Goal: Information Seeking & Learning: Learn about a topic

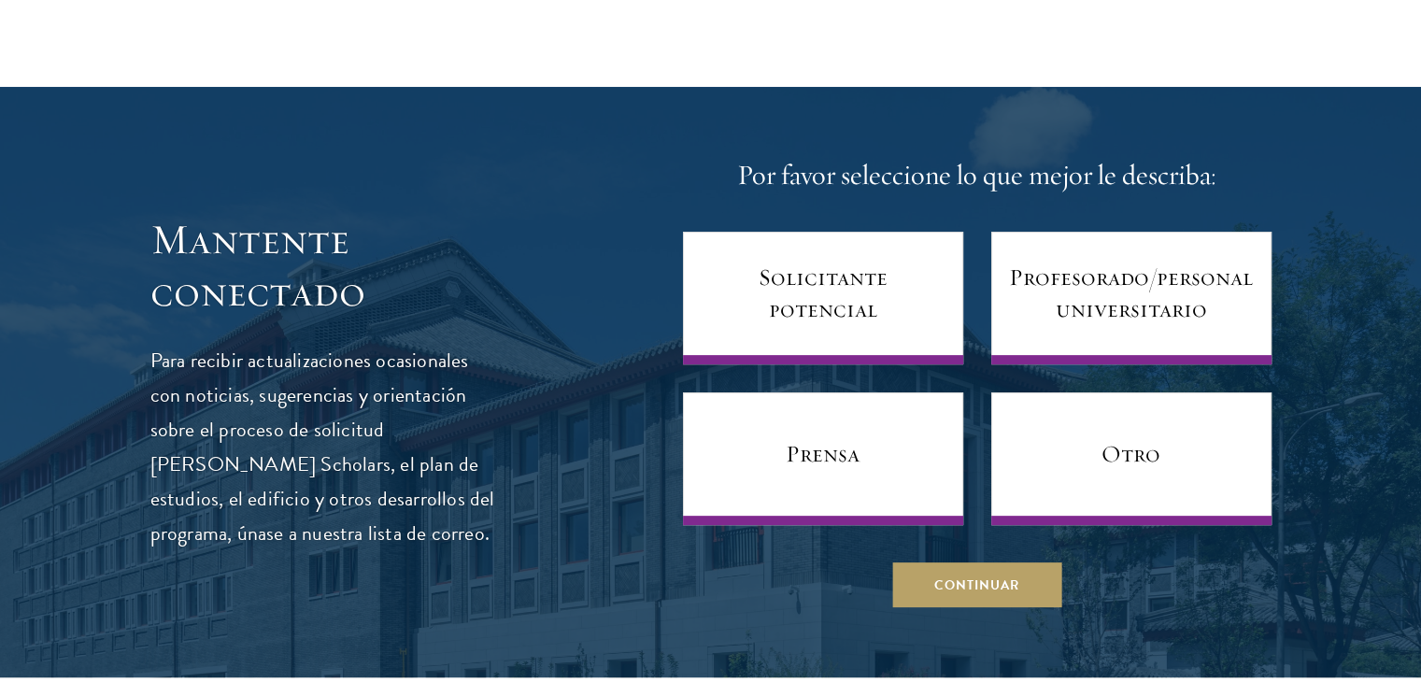
scroll to position [7659, 0]
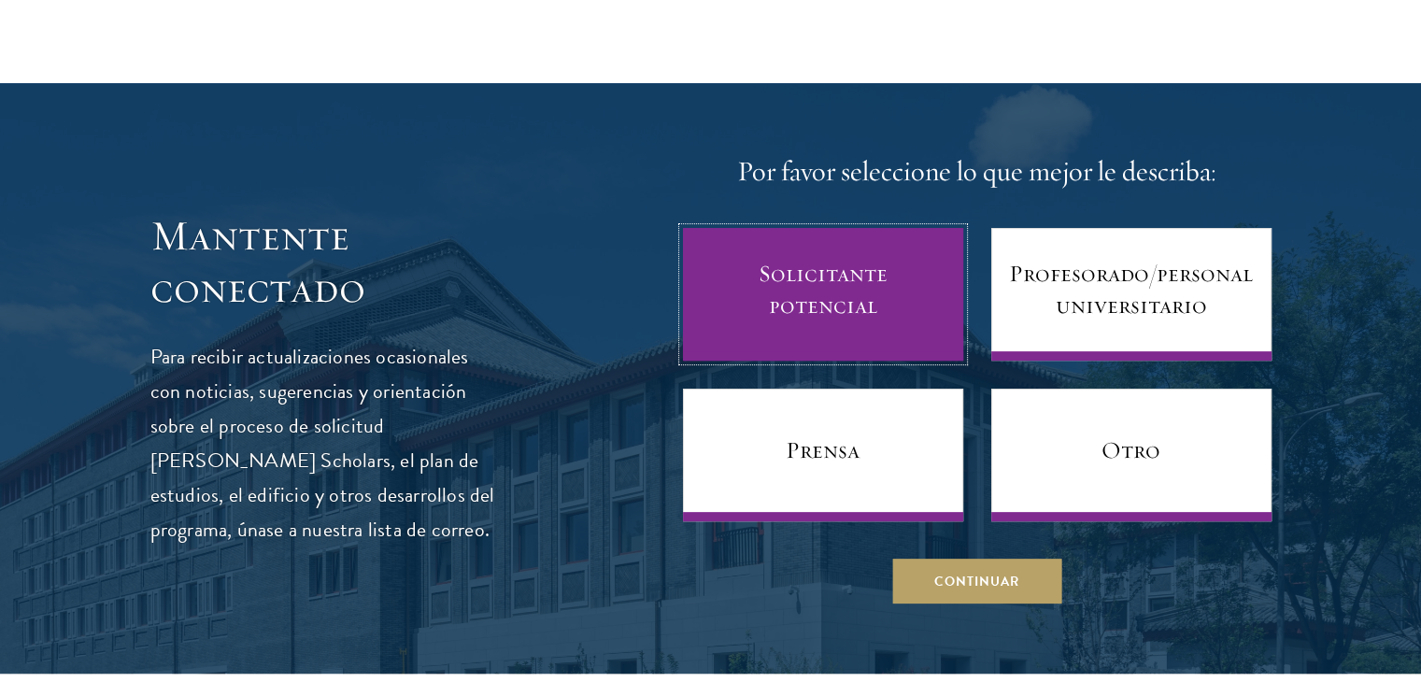
click at [900, 258] on font "Solicitante potencial" at bounding box center [823, 290] width 222 height 64
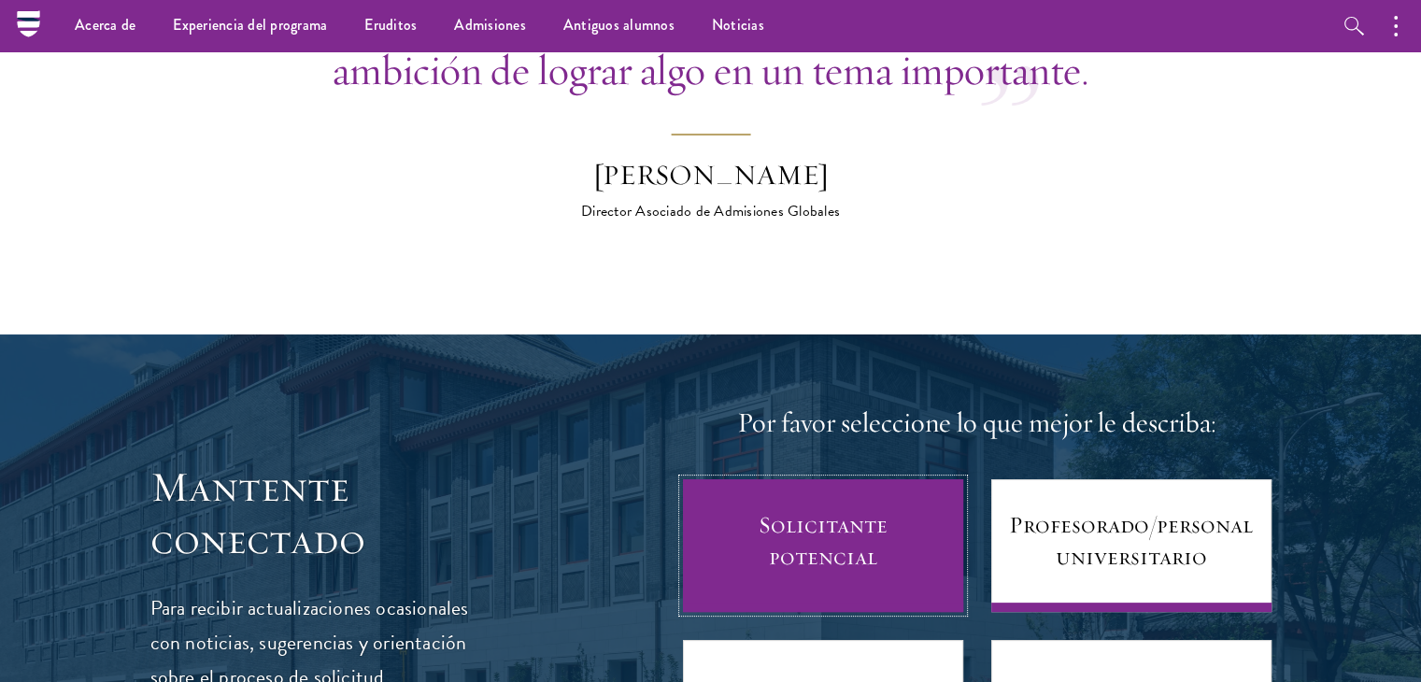
scroll to position [7379, 0]
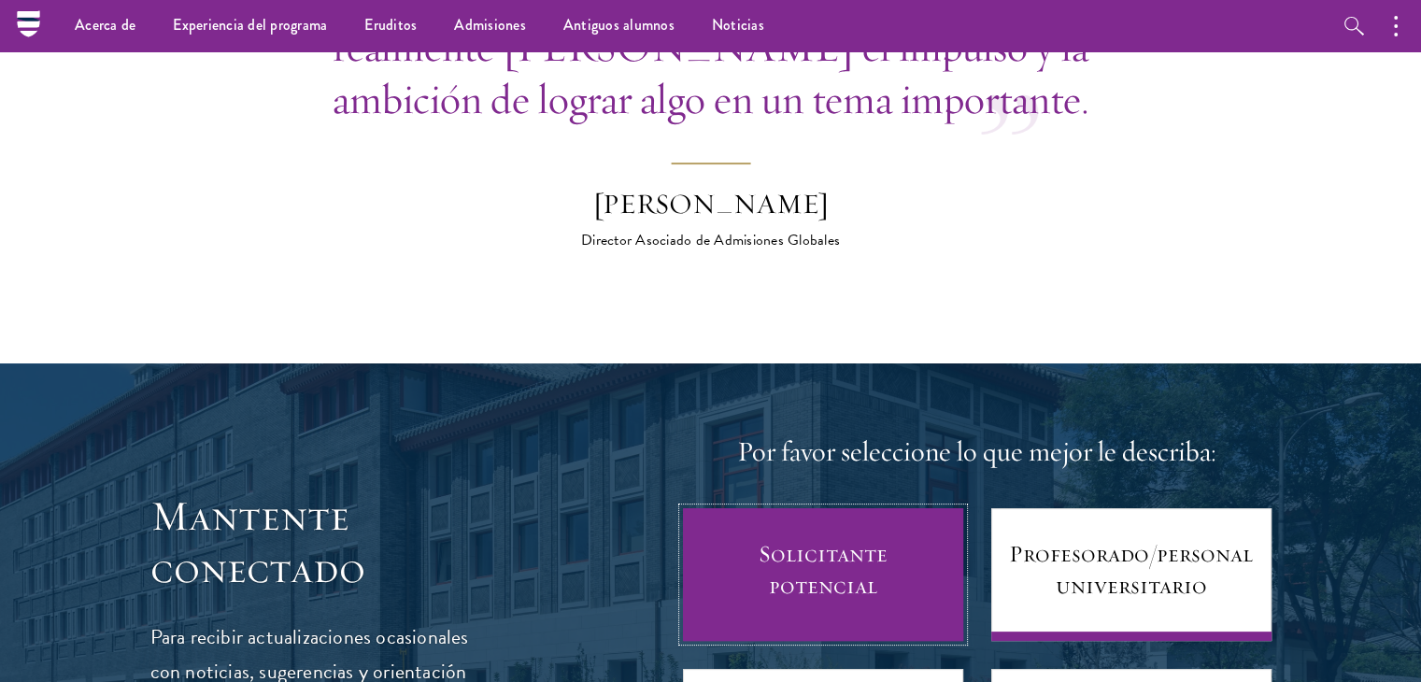
click at [788, 539] on font "Solicitante potencial" at bounding box center [822, 569] width 129 height 61
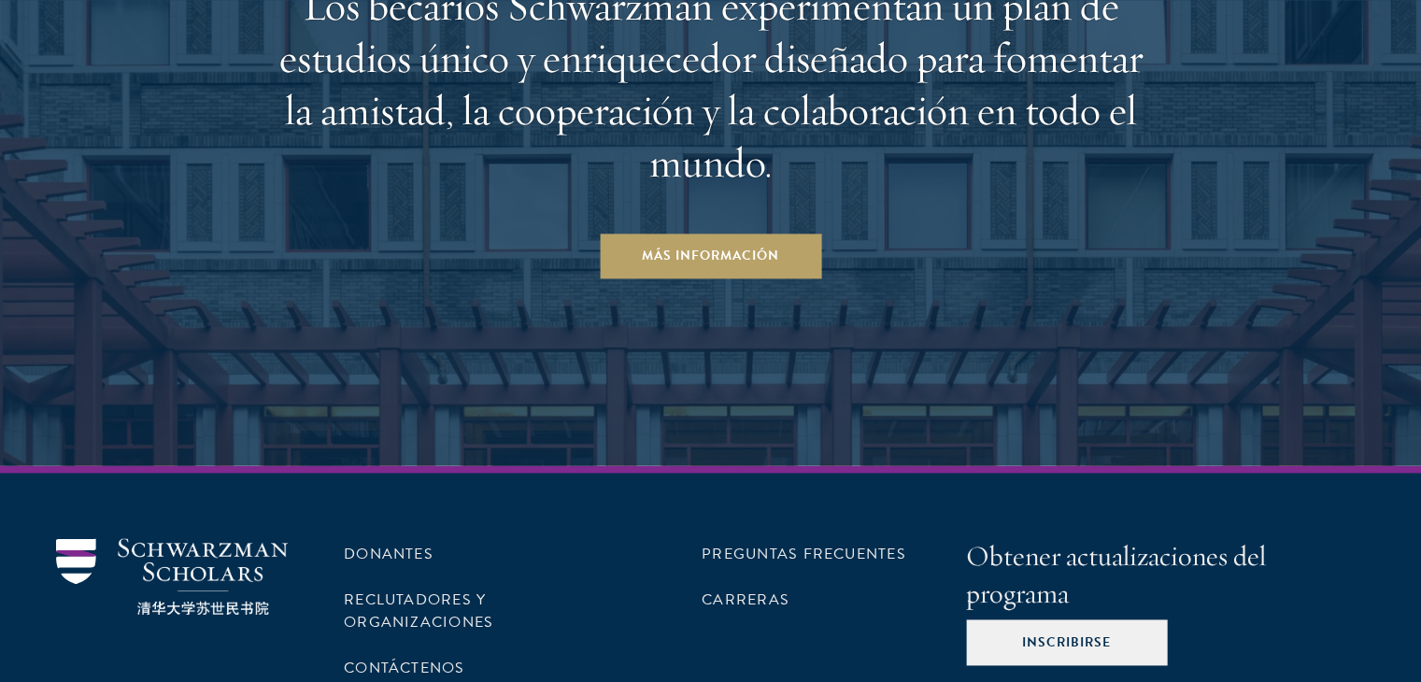
scroll to position [9605, 0]
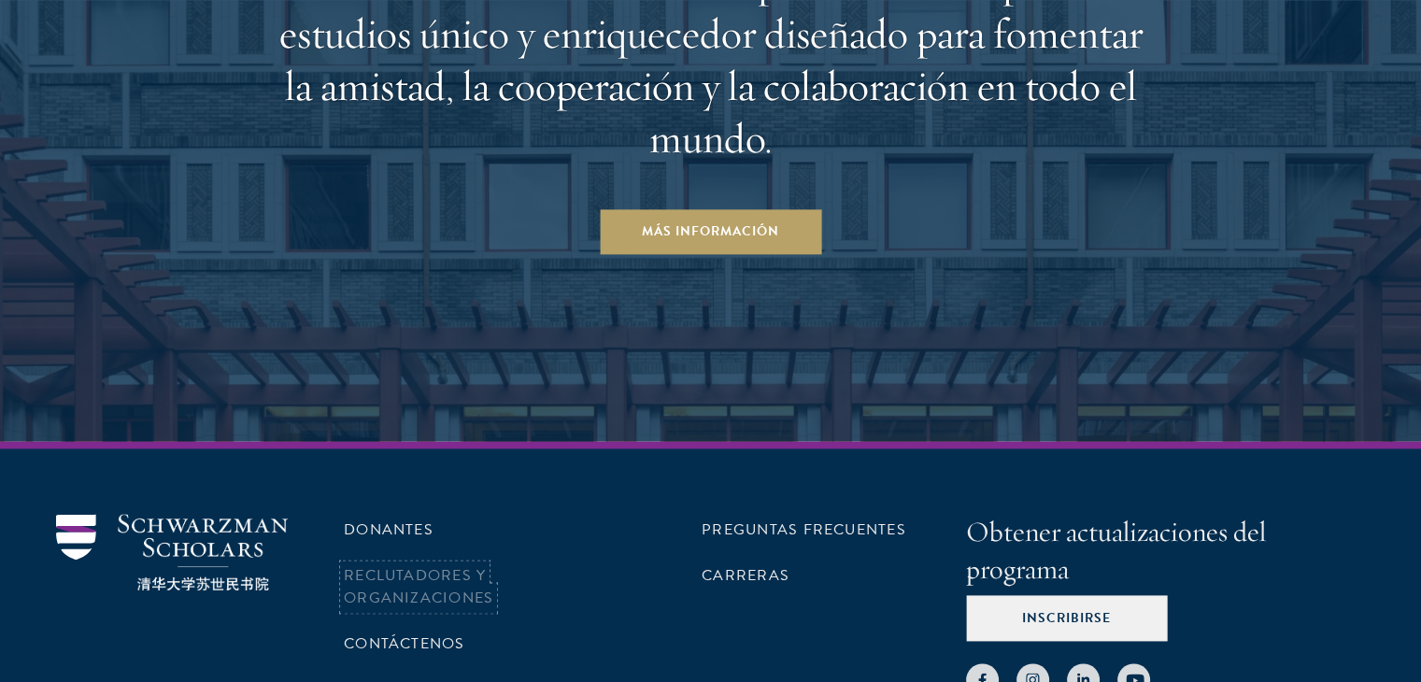
click at [440, 564] on font "Reclutadores y organizaciones" at bounding box center [418, 586] width 149 height 45
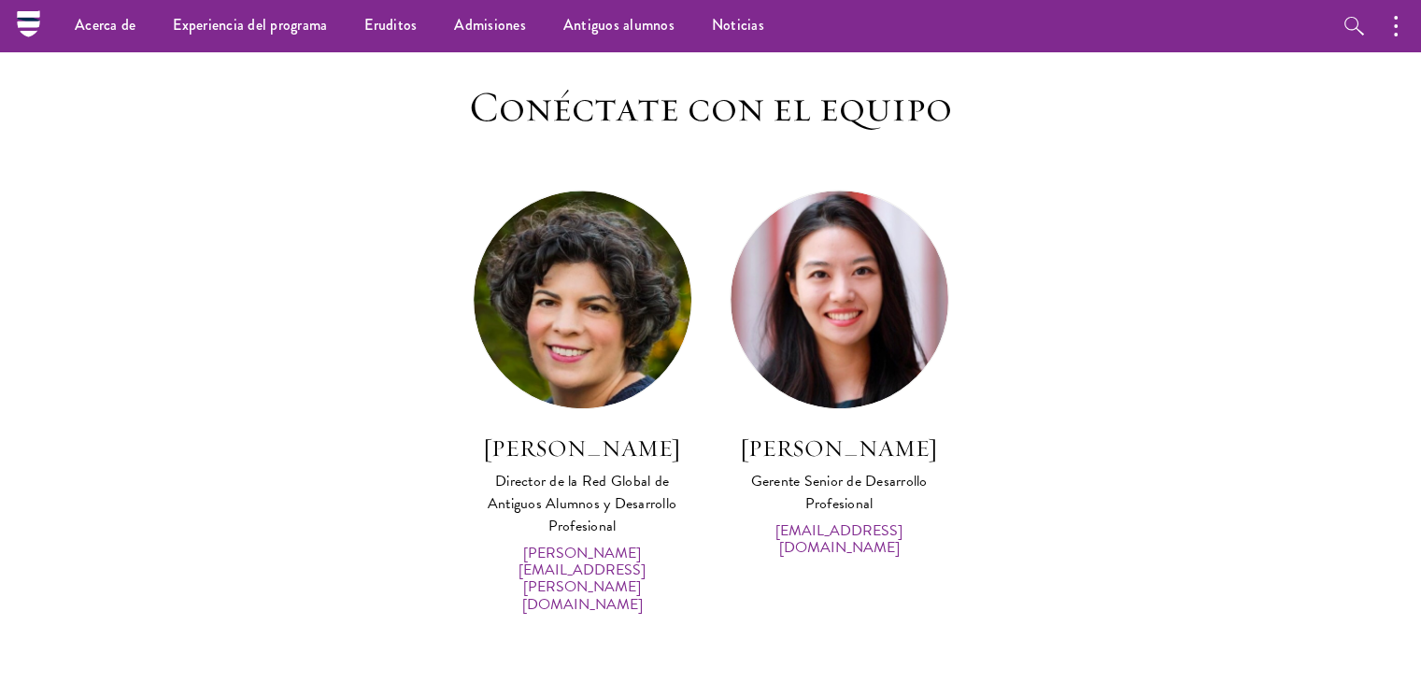
scroll to position [9821, 0]
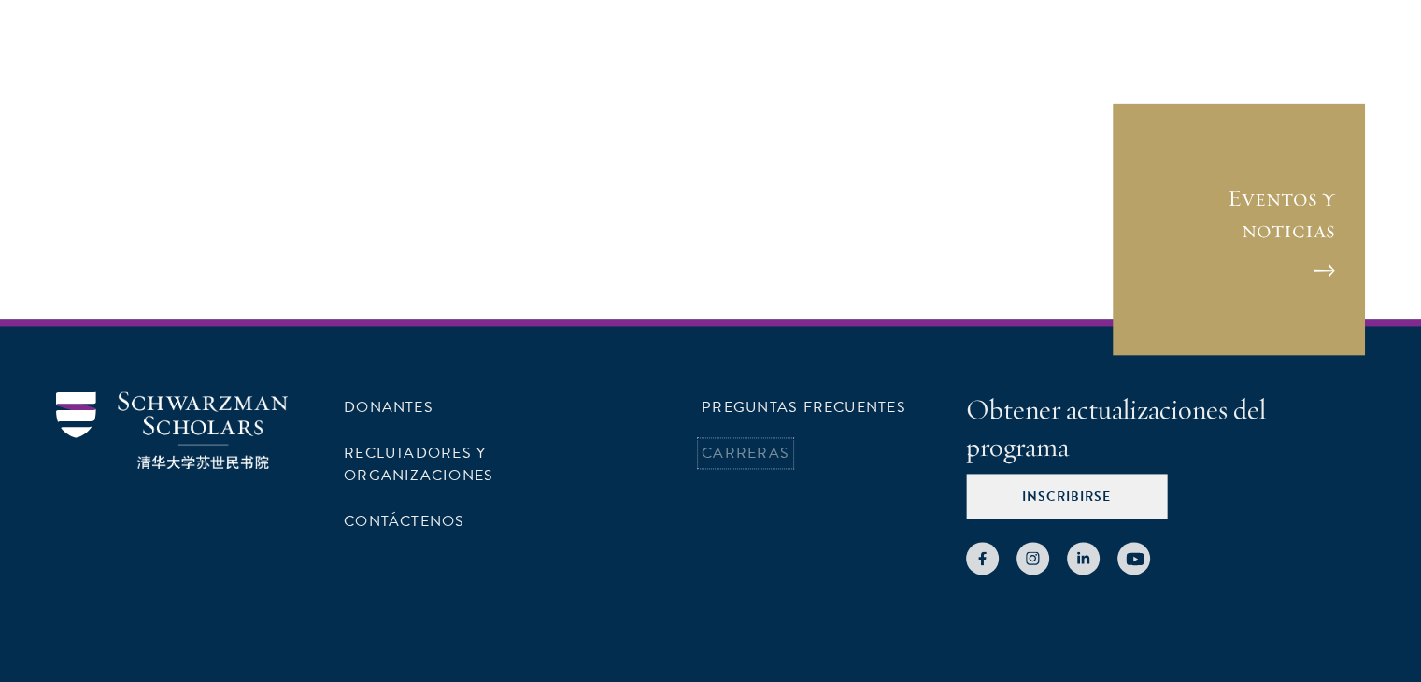
click at [751, 442] on font "Carreras" at bounding box center [745, 453] width 88 height 22
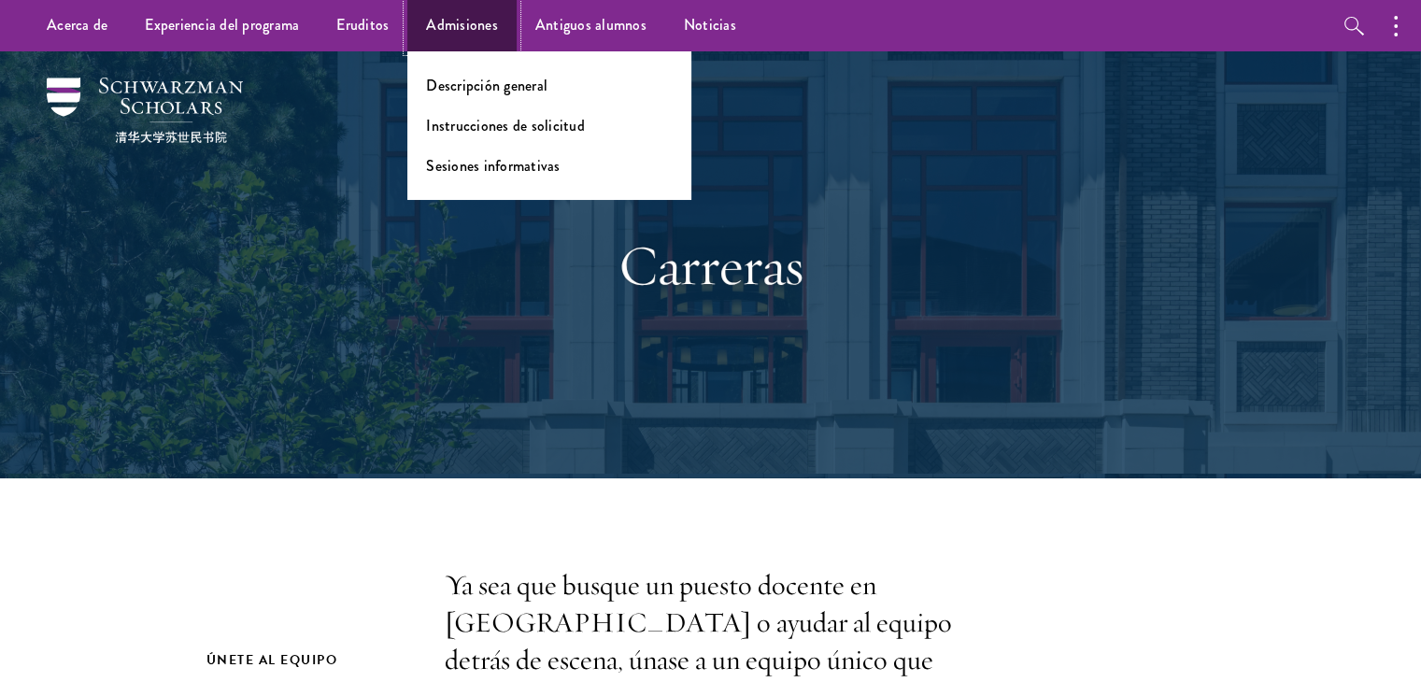
click at [471, 21] on font "Admisiones" at bounding box center [462, 24] width 72 height 21
